Goal: Use online tool/utility: Use online tool/utility

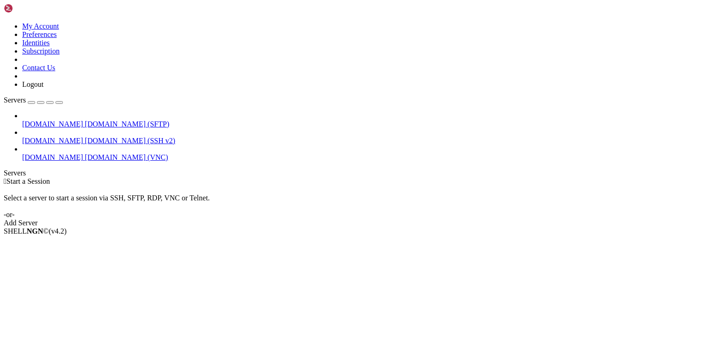
click at [85, 153] on span "[DOMAIN_NAME] (VNC)" at bounding box center [126, 157] width 83 height 8
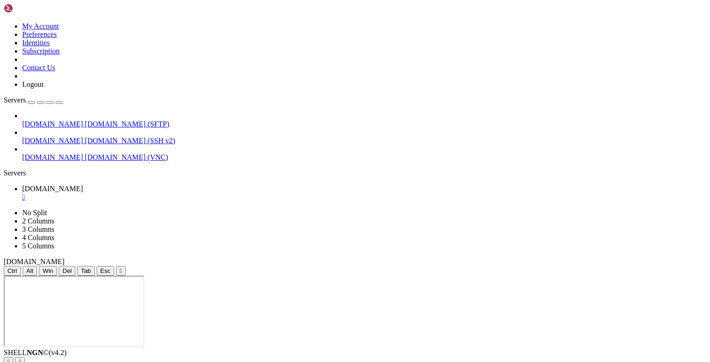
click at [85, 153] on span "[DOMAIN_NAME] (VNC)" at bounding box center [126, 157] width 83 height 8
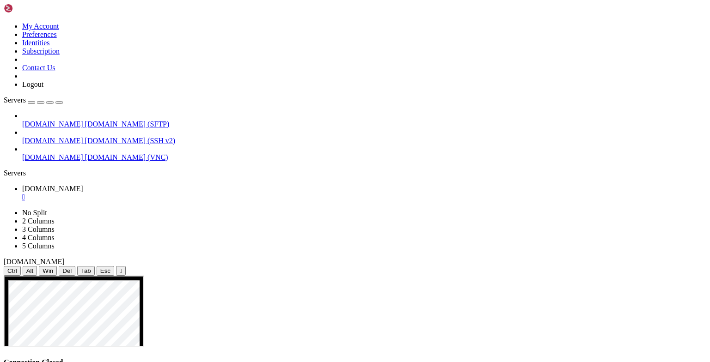
drag, startPoint x: 400, startPoint y: 489, endPoint x: 286, endPoint y: 481, distance: 114.5
